Goal: Find specific page/section: Find specific page/section

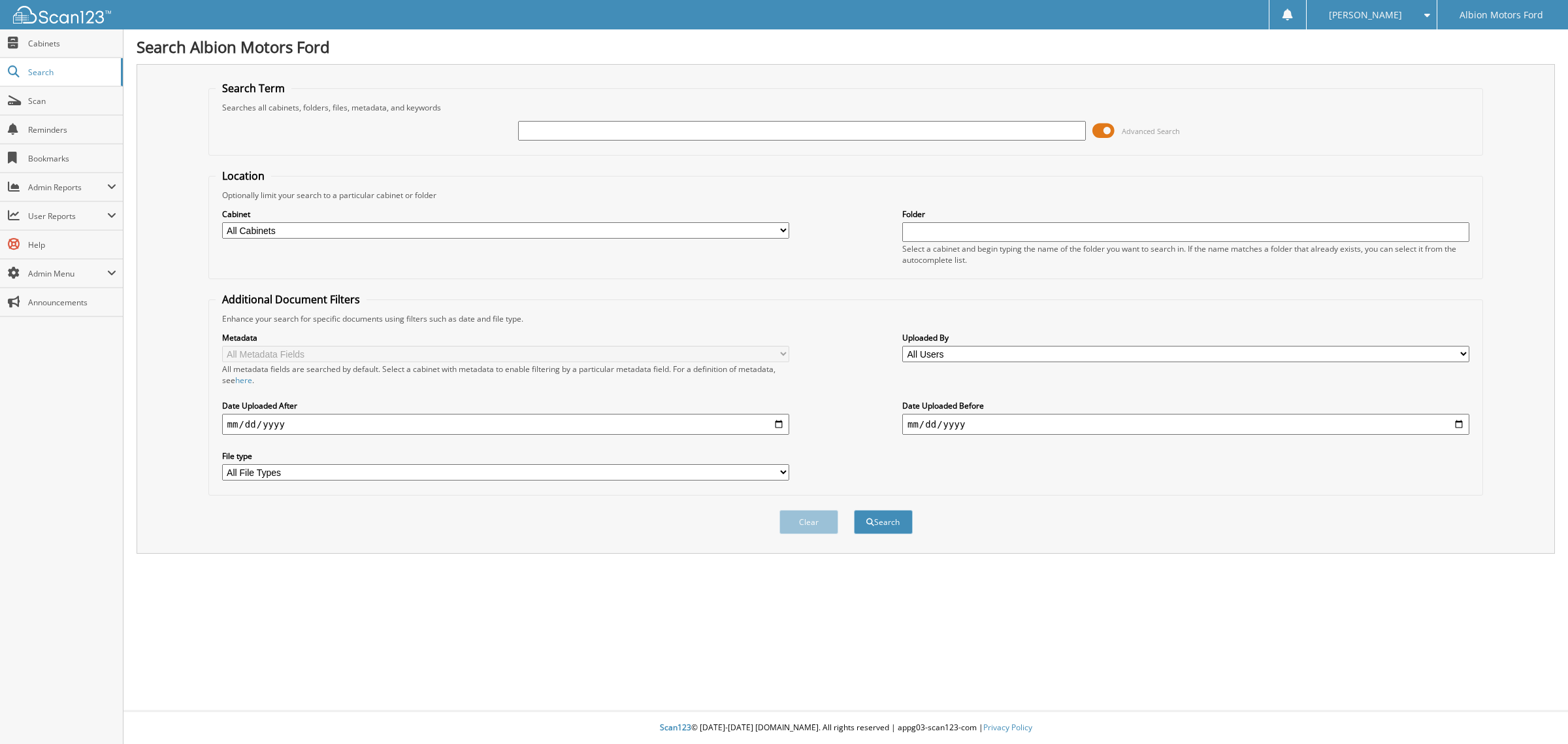
click at [1429, 11] on span at bounding box center [1424, 15] width 13 height 9
click at [1395, 62] on link "Logout" at bounding box center [1372, 64] width 130 height 23
click at [1425, 13] on span at bounding box center [1424, 15] width 13 height 9
click at [1395, 63] on link "Logout" at bounding box center [1372, 64] width 130 height 23
type input "t5095a"
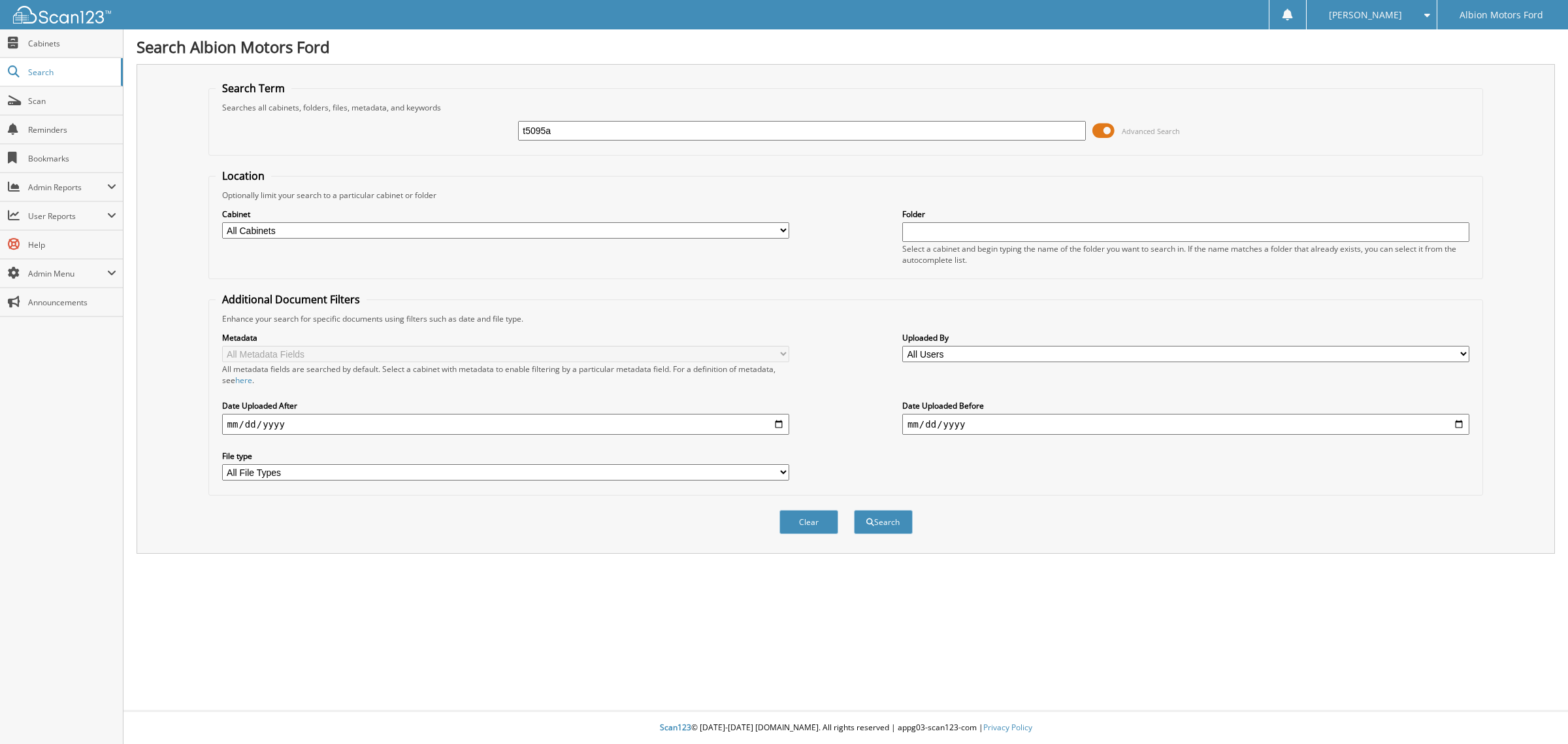
click at [854, 510] on button "Search" at bounding box center [883, 521] width 59 height 24
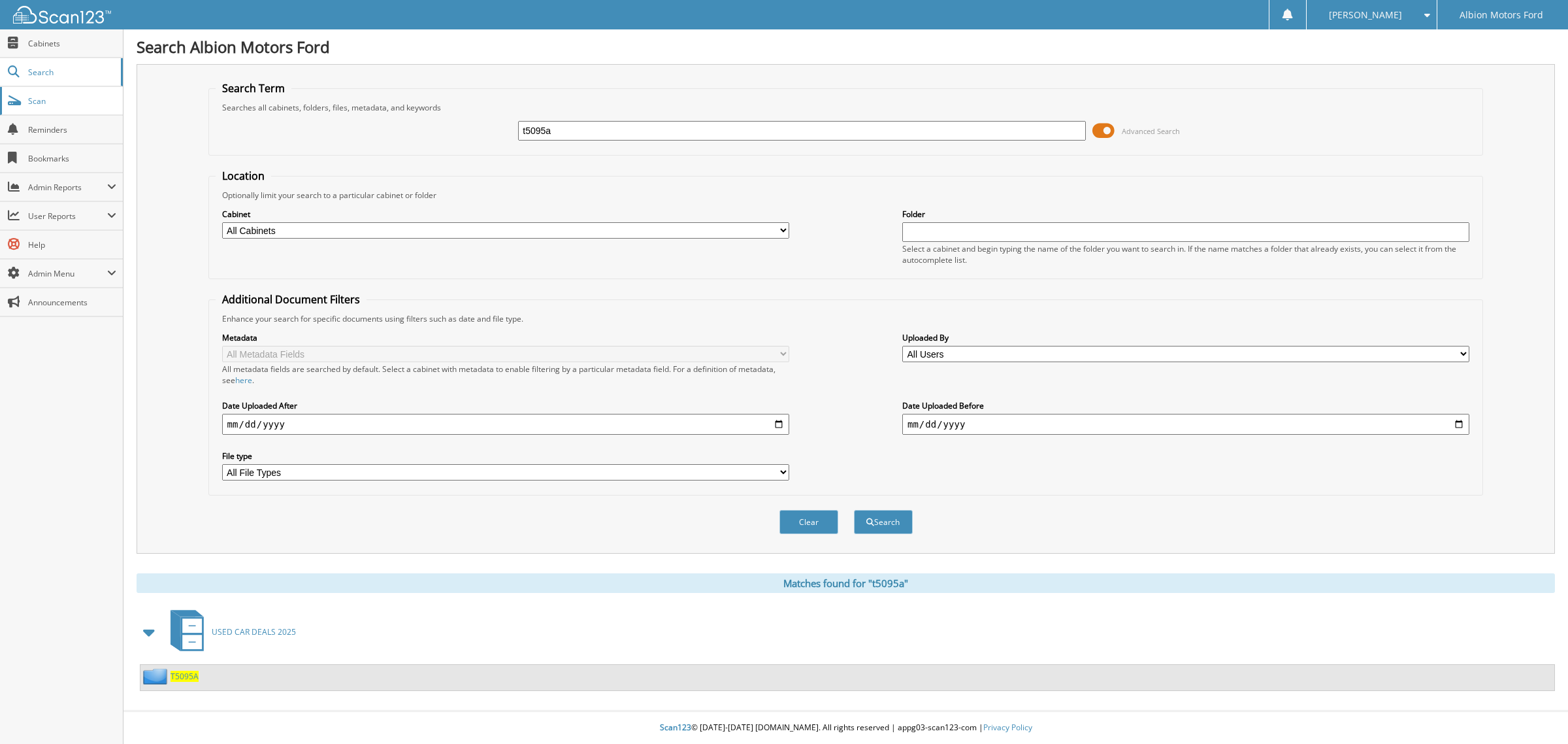
click at [41, 99] on span "Scan" at bounding box center [72, 101] width 88 height 11
